Goal: Book appointment/travel/reservation

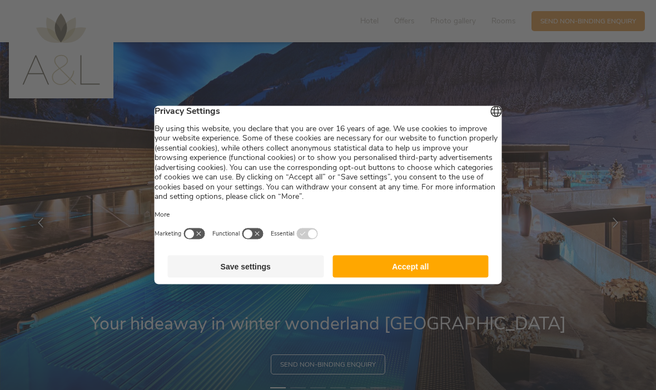
click at [221, 265] on button "Save settings" at bounding box center [246, 267] width 156 height 22
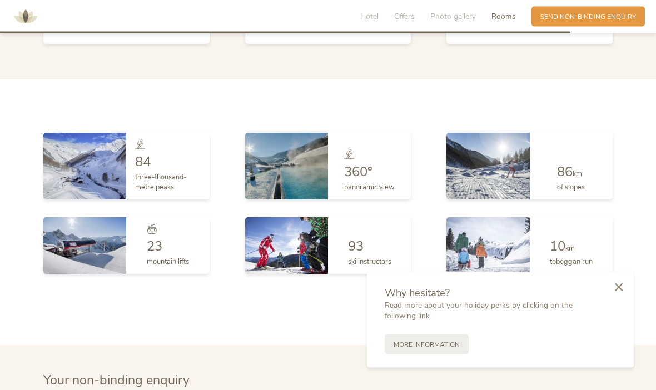
scroll to position [2208, 0]
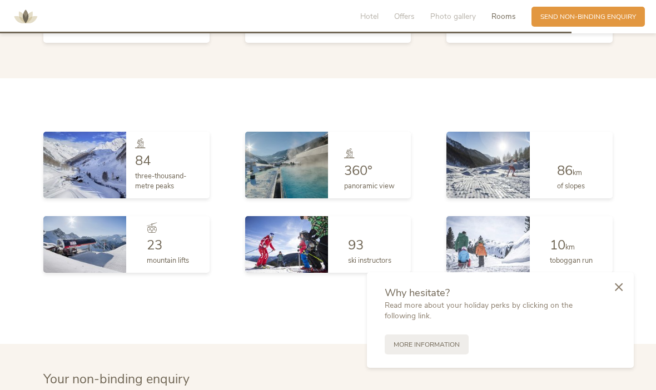
click at [100, 162] on img at bounding box center [84, 165] width 83 height 67
click at [103, 164] on img at bounding box center [84, 165] width 83 height 67
click at [141, 170] on span "84" at bounding box center [143, 161] width 16 height 18
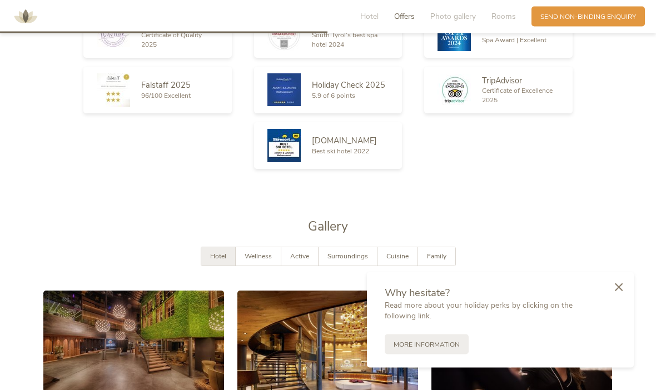
scroll to position [1266, 0]
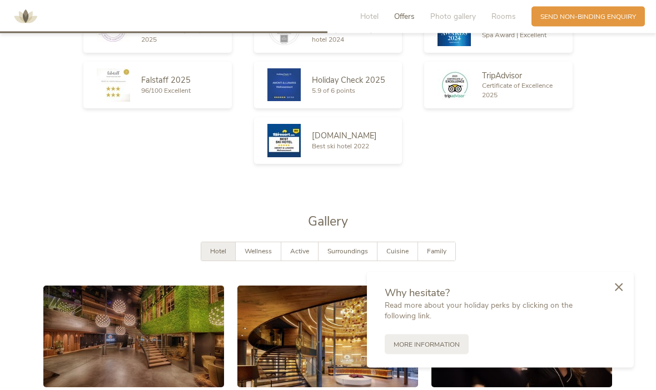
click at [104, 127] on div "Belvita Certificate of Quality 2025 Connoisseur [GEOGRAPHIC_DATA]’s best spa ho…" at bounding box center [328, 85] width 512 height 167
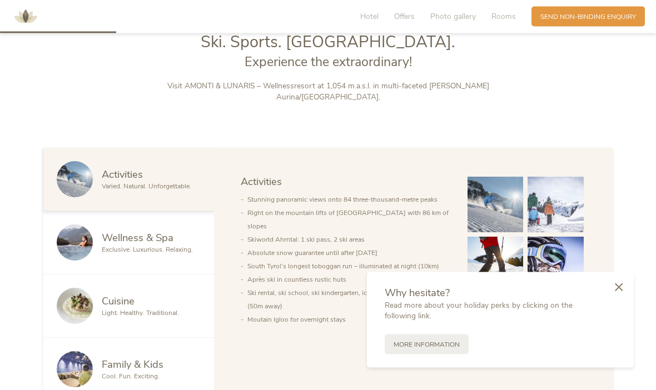
scroll to position [455, 0]
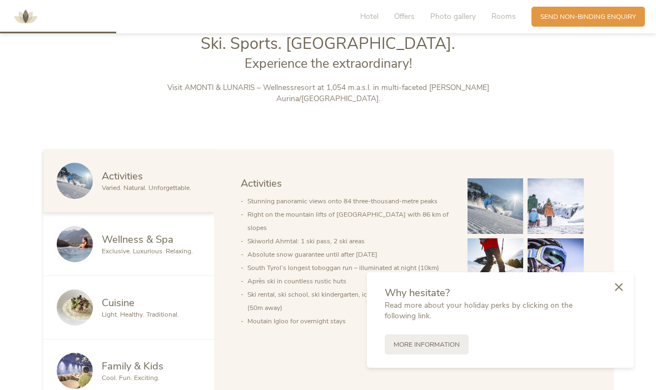
click at [615, 279] on div at bounding box center [619, 287] width 30 height 31
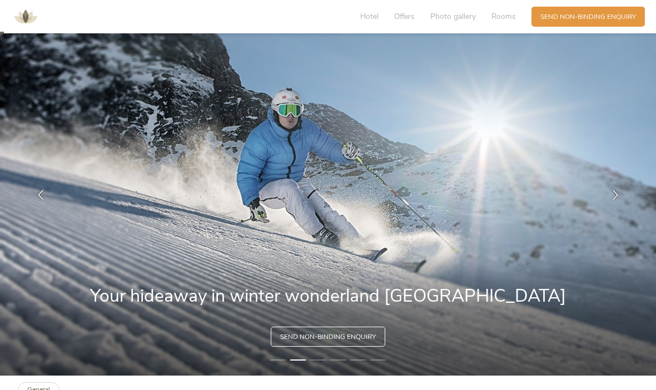
scroll to position [0, 0]
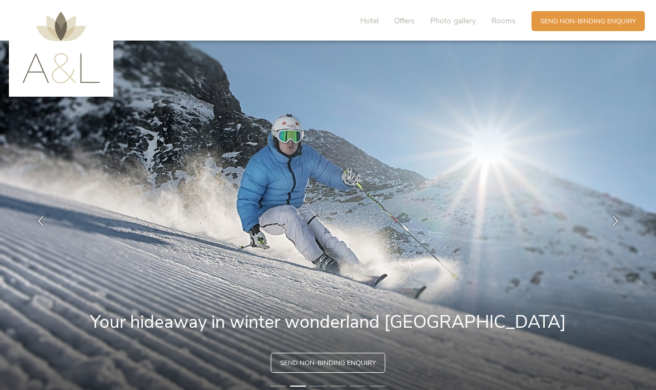
click at [458, 17] on span "Photo gallery" at bounding box center [453, 21] width 46 height 11
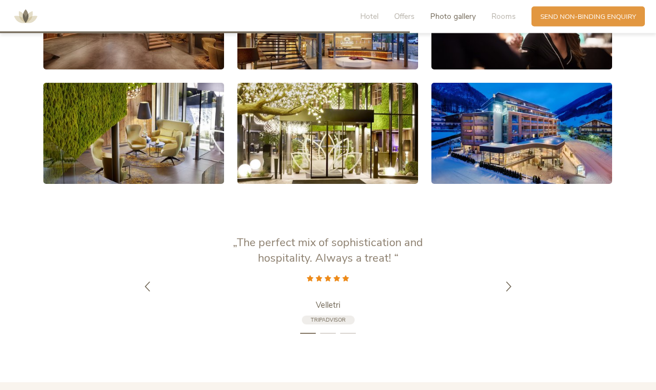
scroll to position [1584, 0]
click at [523, 295] on div at bounding box center [509, 286] width 28 height 28
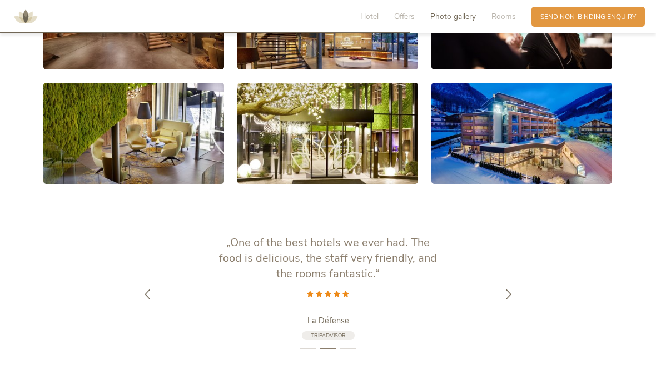
click at [529, 298] on div "„White heaven right on the ski slopes! The perfect place to relax without havin…" at bounding box center [328, 294] width 656 height 118
click at [512, 308] on div at bounding box center [509, 294] width 28 height 28
click at [518, 306] on div at bounding box center [509, 294] width 28 height 28
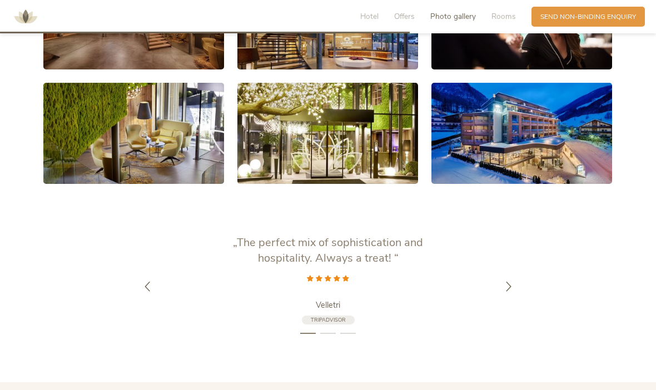
click at [520, 300] on div at bounding box center [509, 286] width 28 height 28
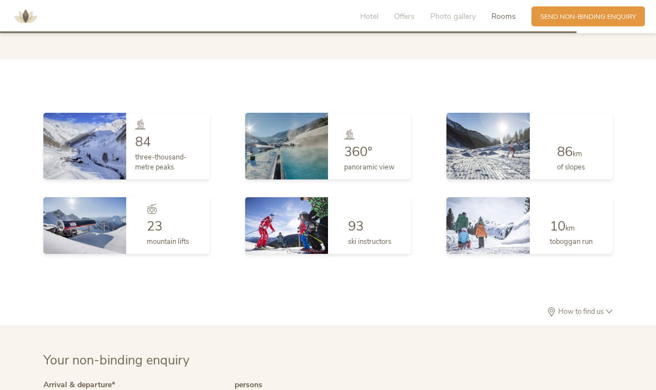
scroll to position [2244, 0]
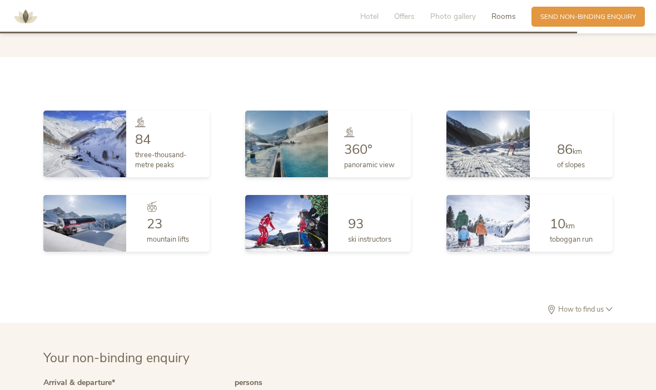
click at [86, 160] on img at bounding box center [84, 144] width 83 height 67
click at [83, 145] on img at bounding box center [84, 144] width 83 height 67
click at [86, 140] on img at bounding box center [84, 144] width 83 height 67
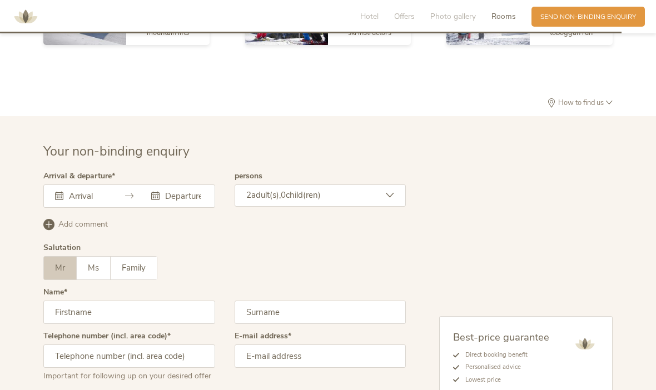
scroll to position [2450, 0]
